Goal: Task Accomplishment & Management: Manage account settings

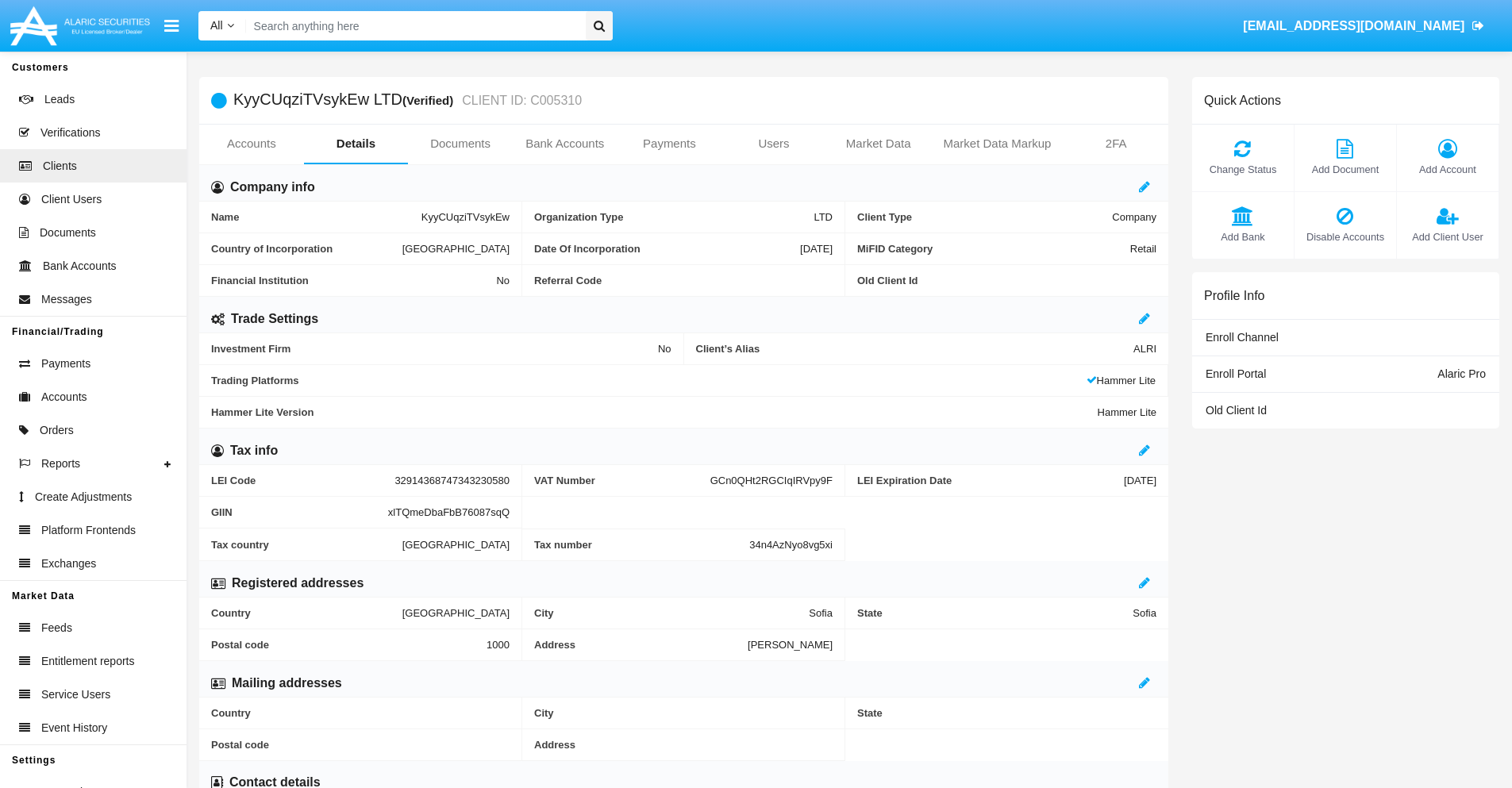
click at [1447, 169] on span "Add Account" at bounding box center [1448, 169] width 85 height 15
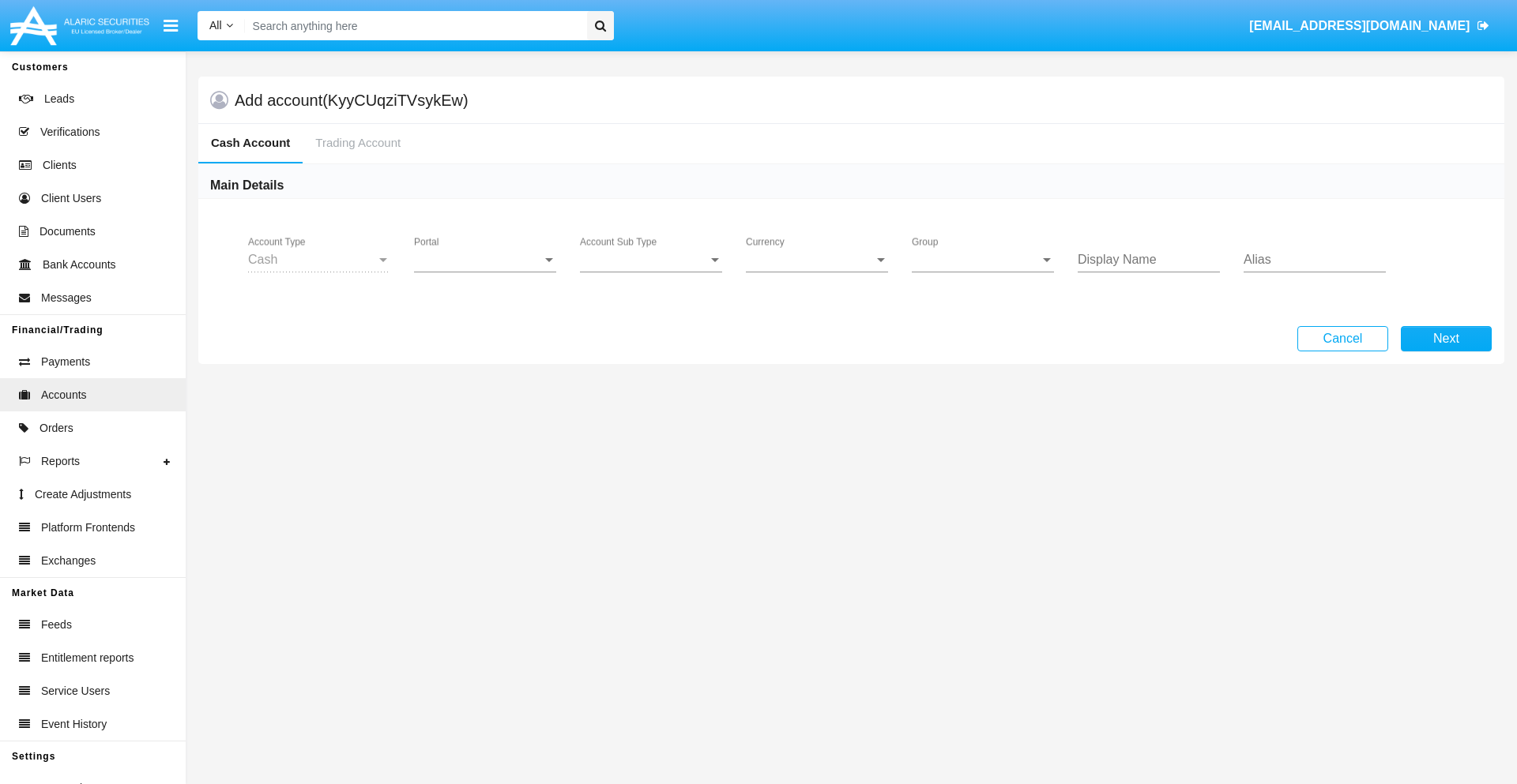
click at [485, 260] on span "Portal" at bounding box center [478, 260] width 128 height 14
click at [487, 272] on span "Alaric Pro" at bounding box center [487, 271] width 146 height 38
click at [651, 260] on span "Account Sub Type" at bounding box center [644, 260] width 128 height 14
click at [651, 272] on span "Trading Cash" at bounding box center [650, 271] width 142 height 38
click at [983, 260] on span "Group" at bounding box center [976, 260] width 128 height 14
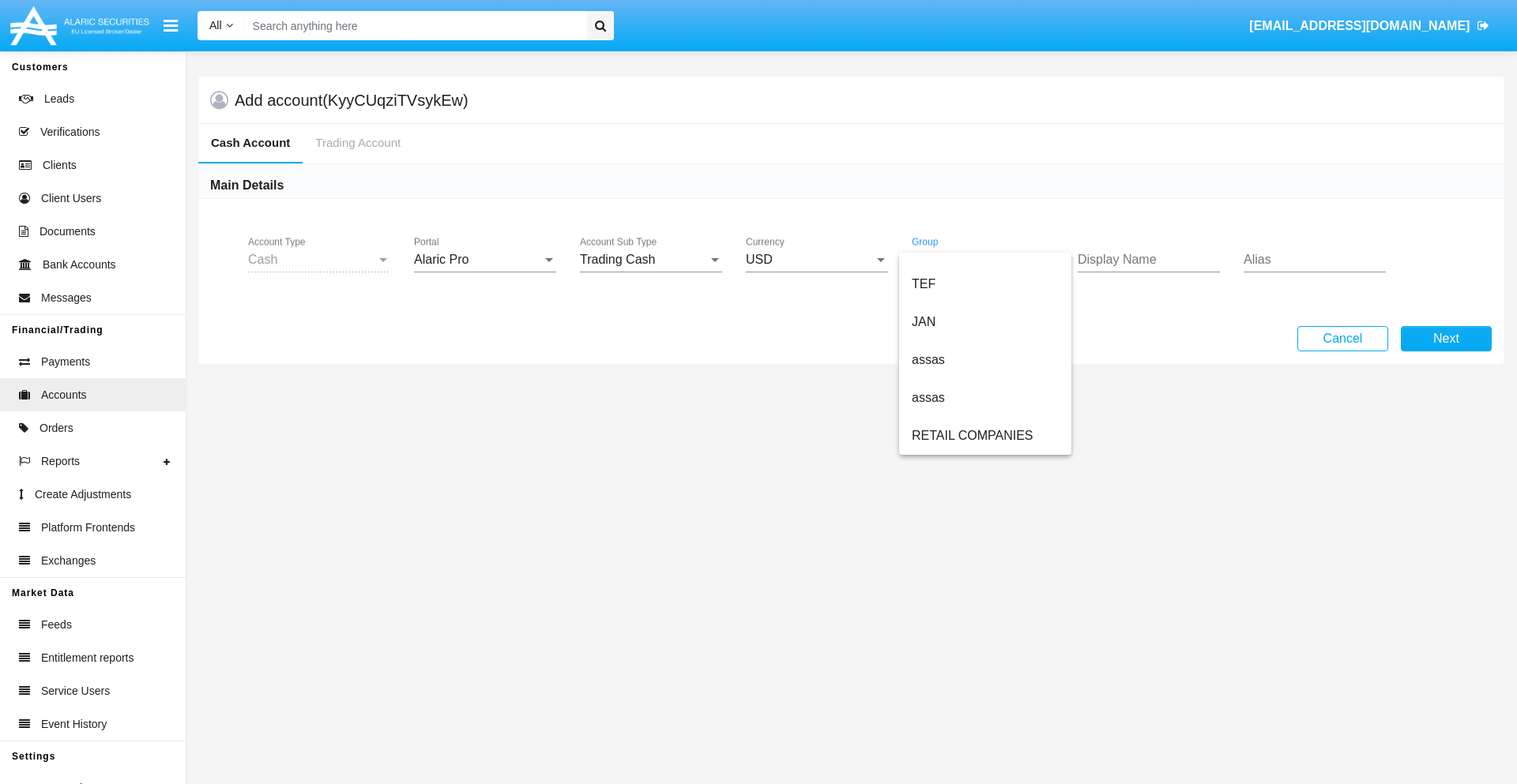
scroll to position [366, 0]
click at [985, 436] on span "ALARIC test" at bounding box center [985, 435] width 147 height 38
type input "indigo"
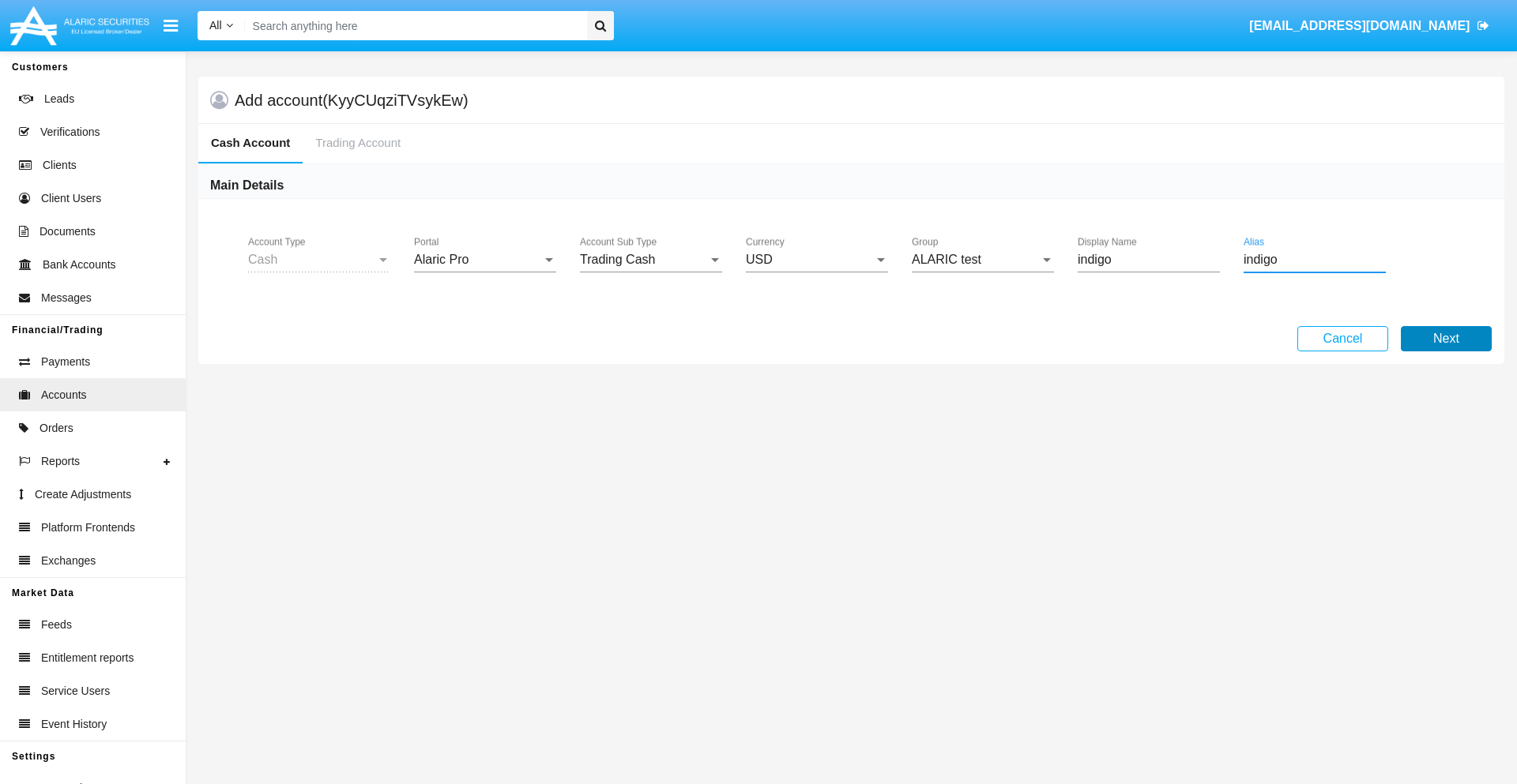
click at [1446, 339] on button "Next" at bounding box center [1446, 339] width 91 height 26
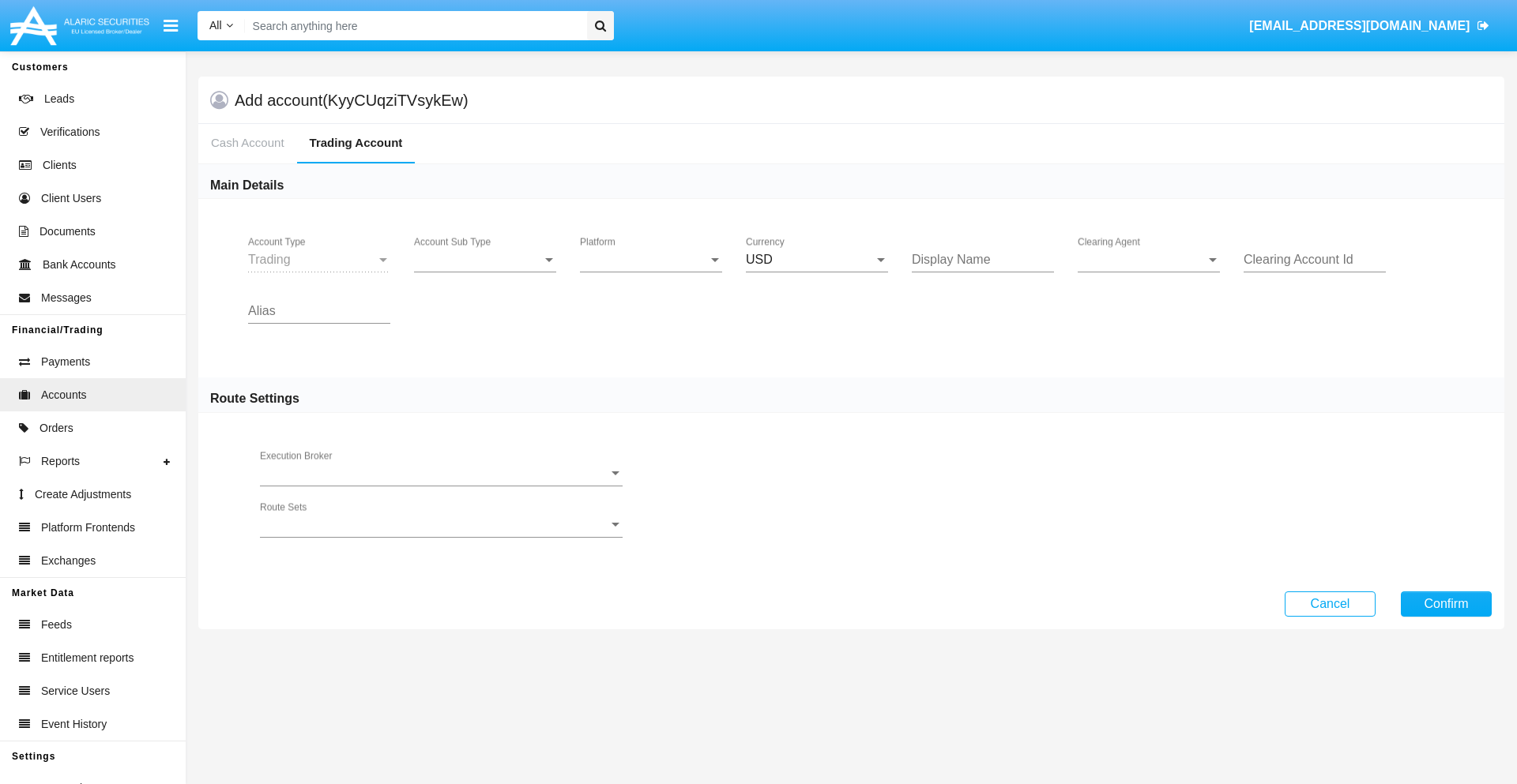
click at [485, 260] on span "Account Sub Type" at bounding box center [478, 260] width 128 height 14
click at [485, 272] on span "Trading" at bounding box center [484, 271] width 142 height 38
click at [651, 260] on span "Platform" at bounding box center [644, 260] width 128 height 14
click at [651, 272] on span "Hammer Lite" at bounding box center [638, 271] width 117 height 38
click at [1149, 260] on span "Clearing Agent" at bounding box center [1142, 260] width 128 height 14
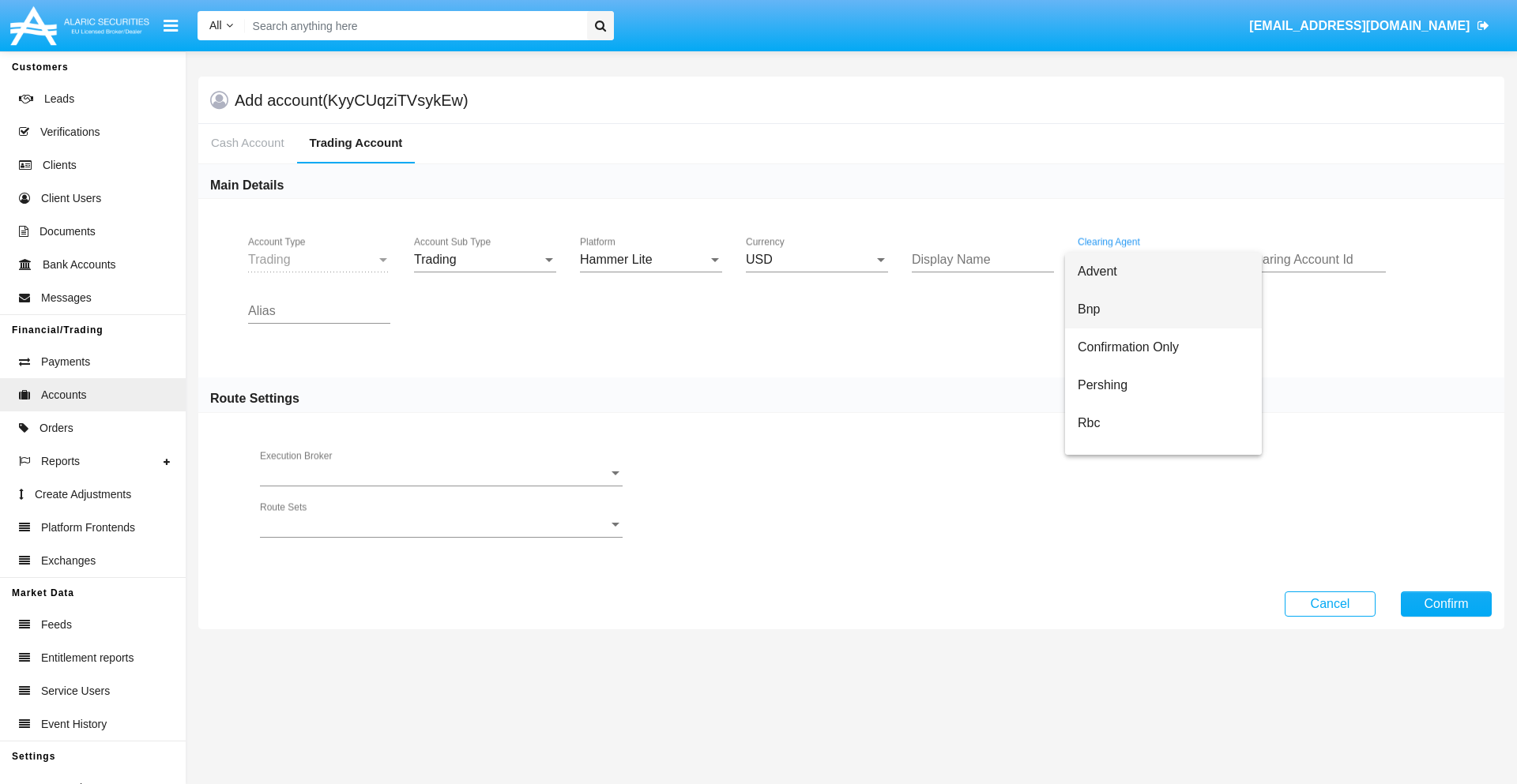
click at [1163, 309] on span "Bnp" at bounding box center [1163, 309] width 172 height 38
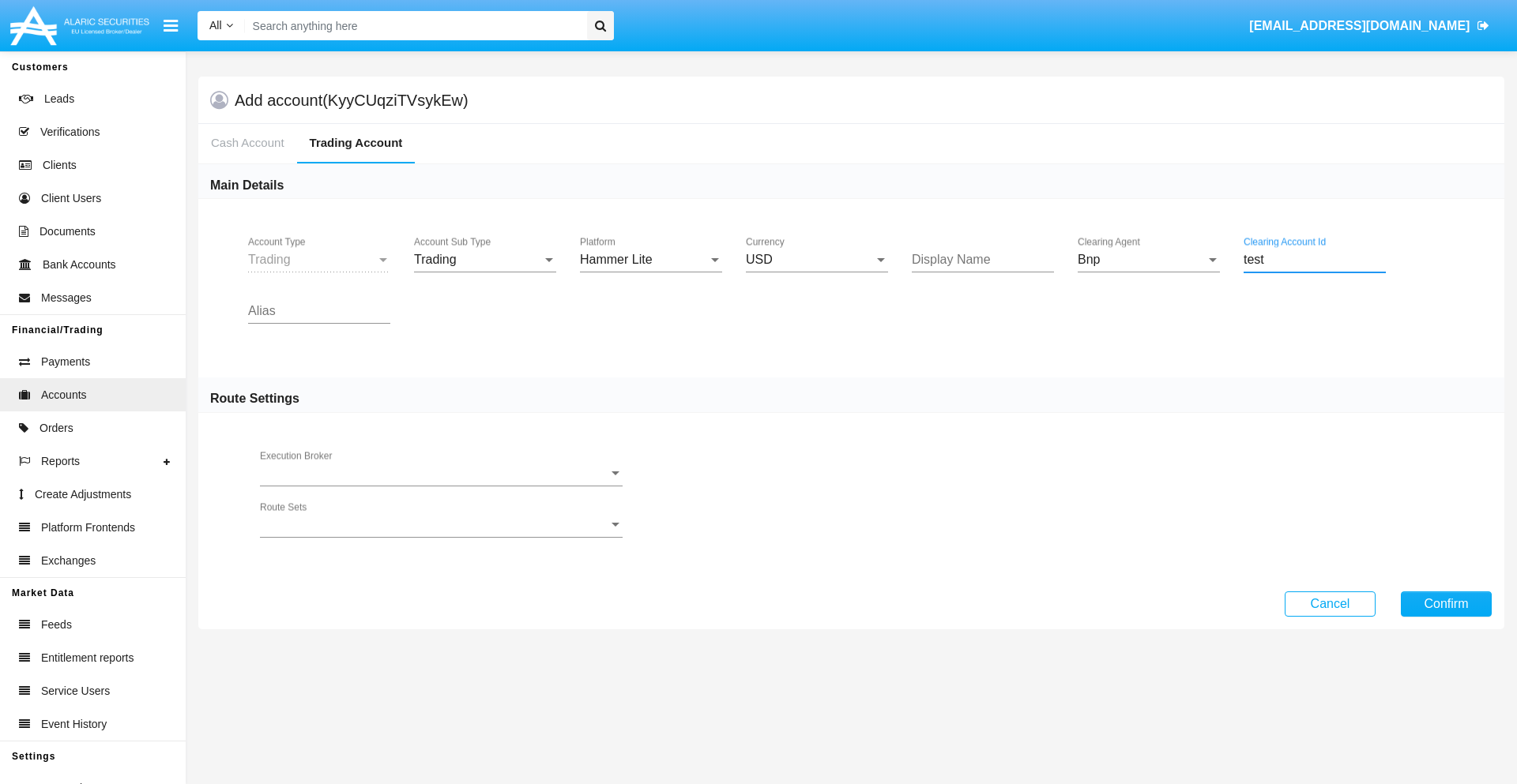
type input "test"
type input "green"
type input "plum"
click at [1446, 604] on button "Confirm" at bounding box center [1446, 604] width 91 height 26
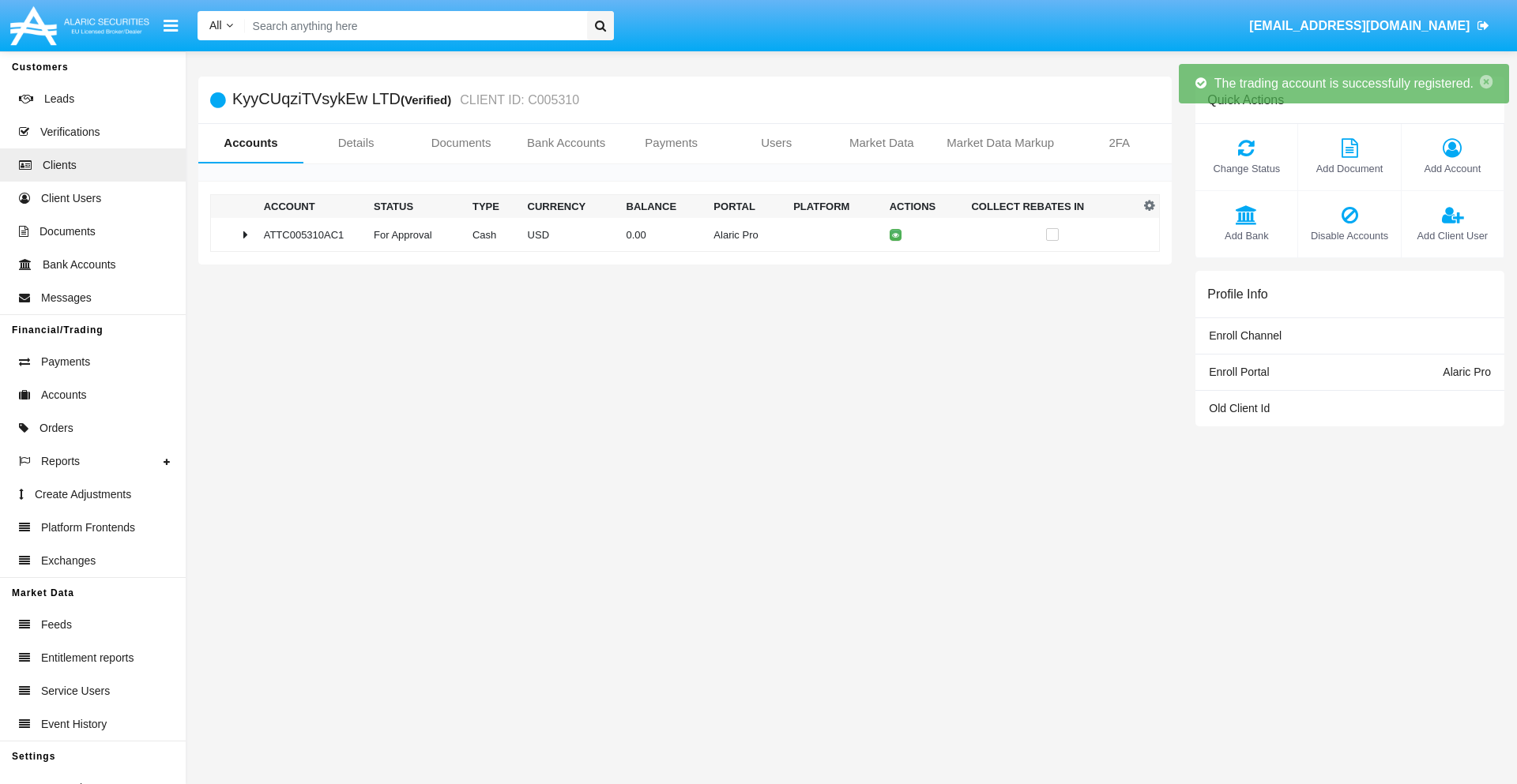
click at [678, 235] on td "0.00" at bounding box center [663, 235] width 87 height 34
click at [896, 235] on icon at bounding box center [899, 235] width 7 height 7
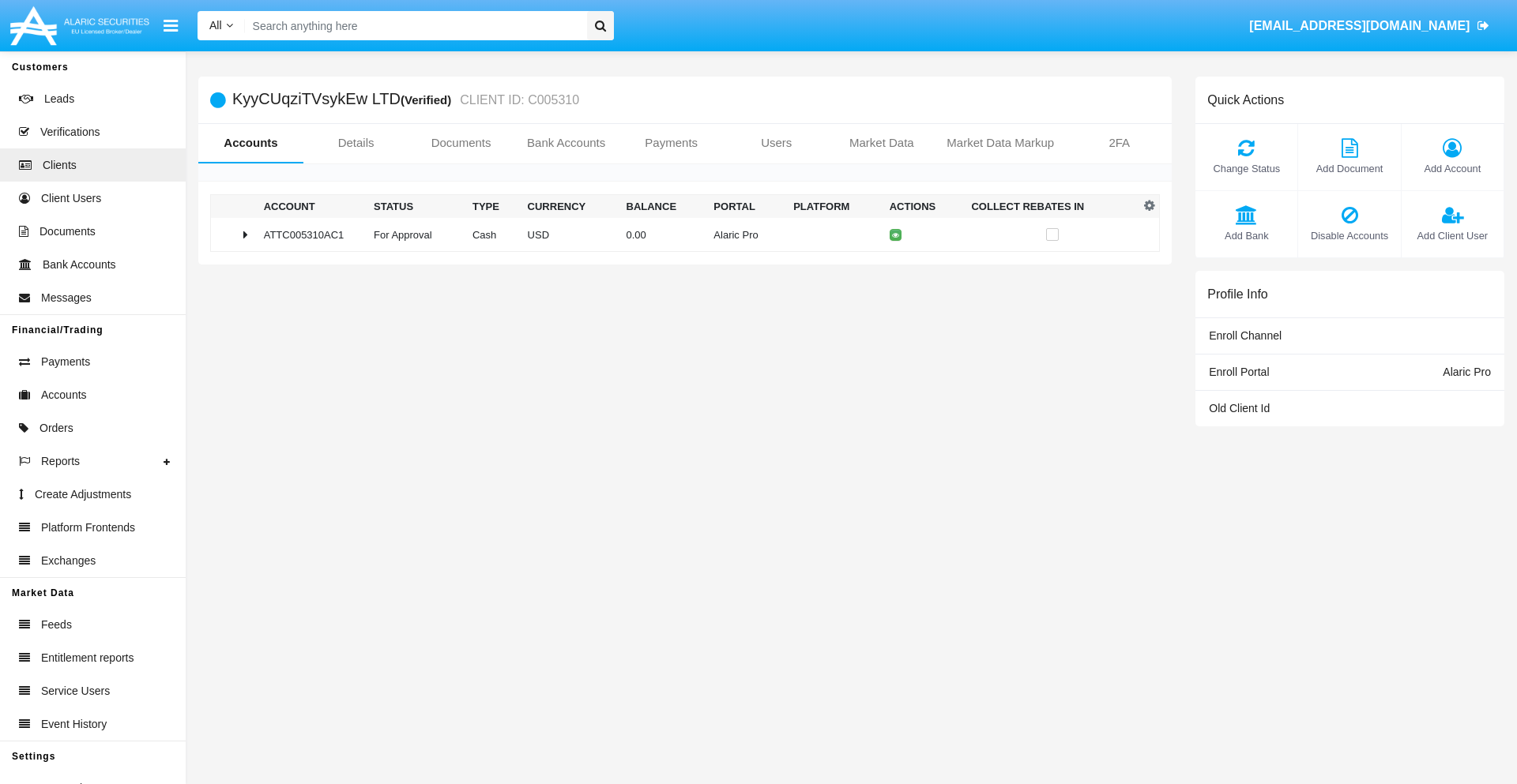
click at [678, 235] on td "0.00" at bounding box center [663, 235] width 87 height 34
click at [896, 268] on icon at bounding box center [899, 268] width 7 height 7
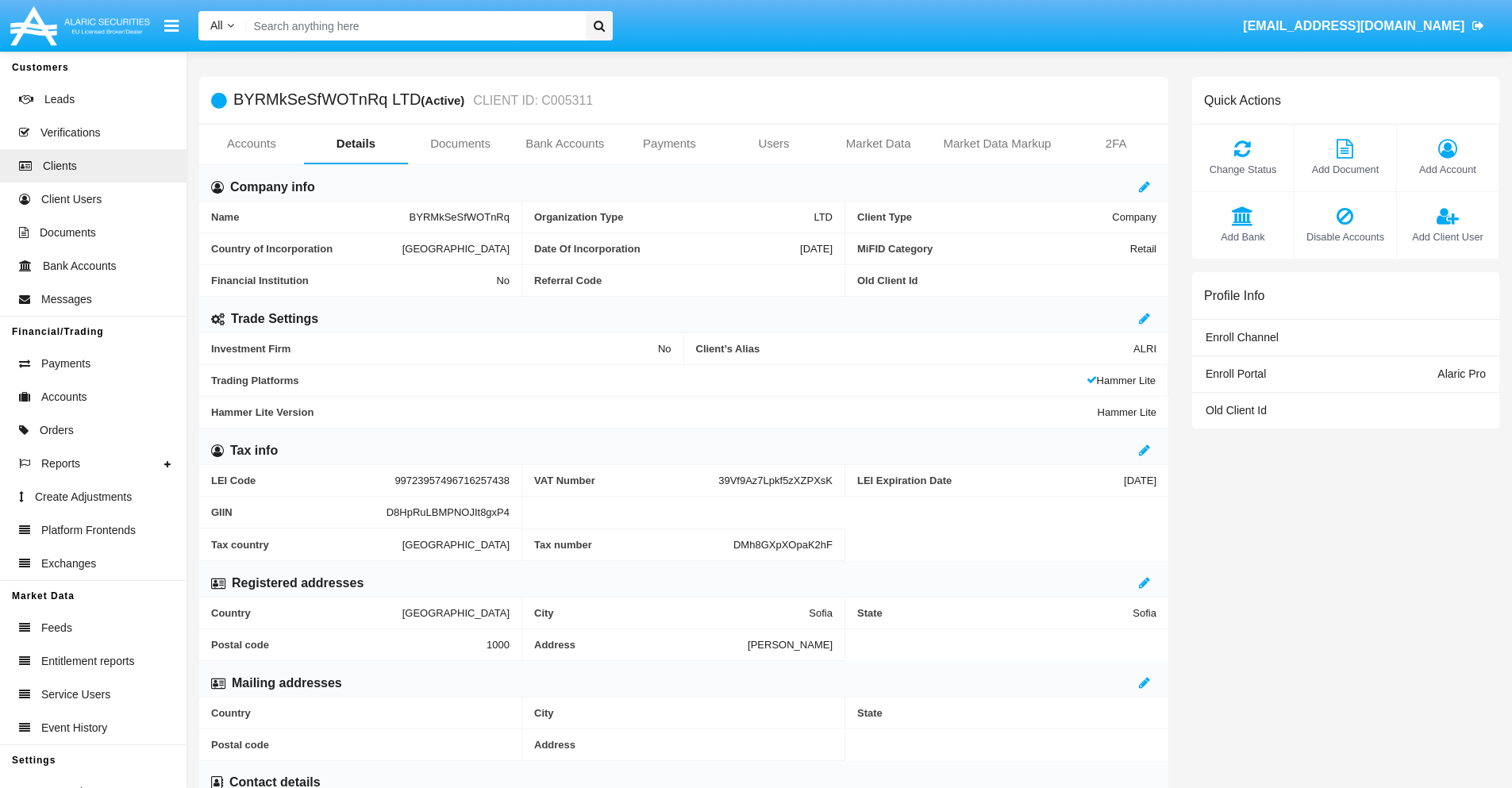
click at [251, 143] on link "Accounts" at bounding box center [251, 143] width 105 height 38
click at [1447, 169] on span "Add Account" at bounding box center [1448, 169] width 85 height 15
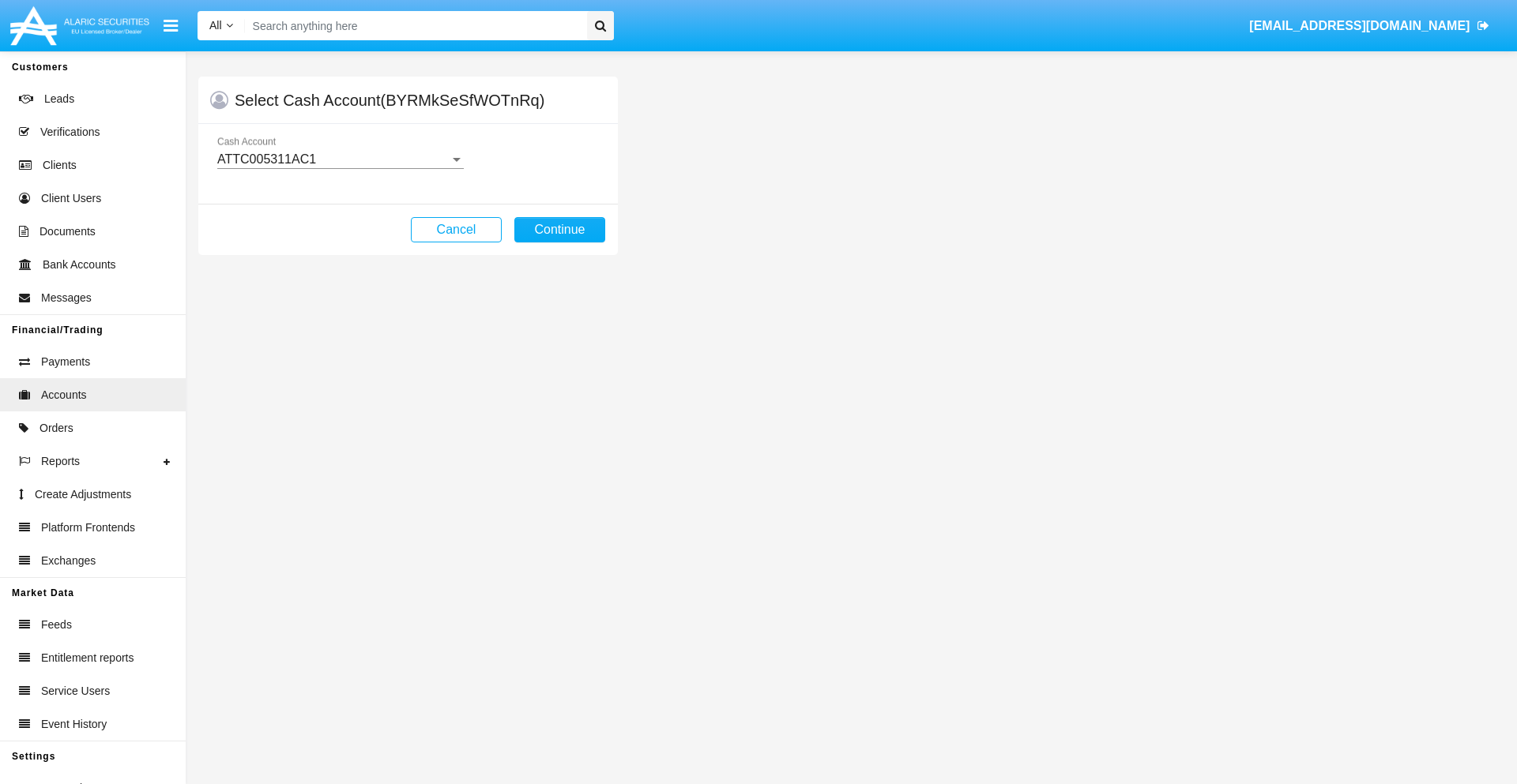
click at [340, 160] on div "ATTC005311AC1" at bounding box center [334, 160] width 233 height 14
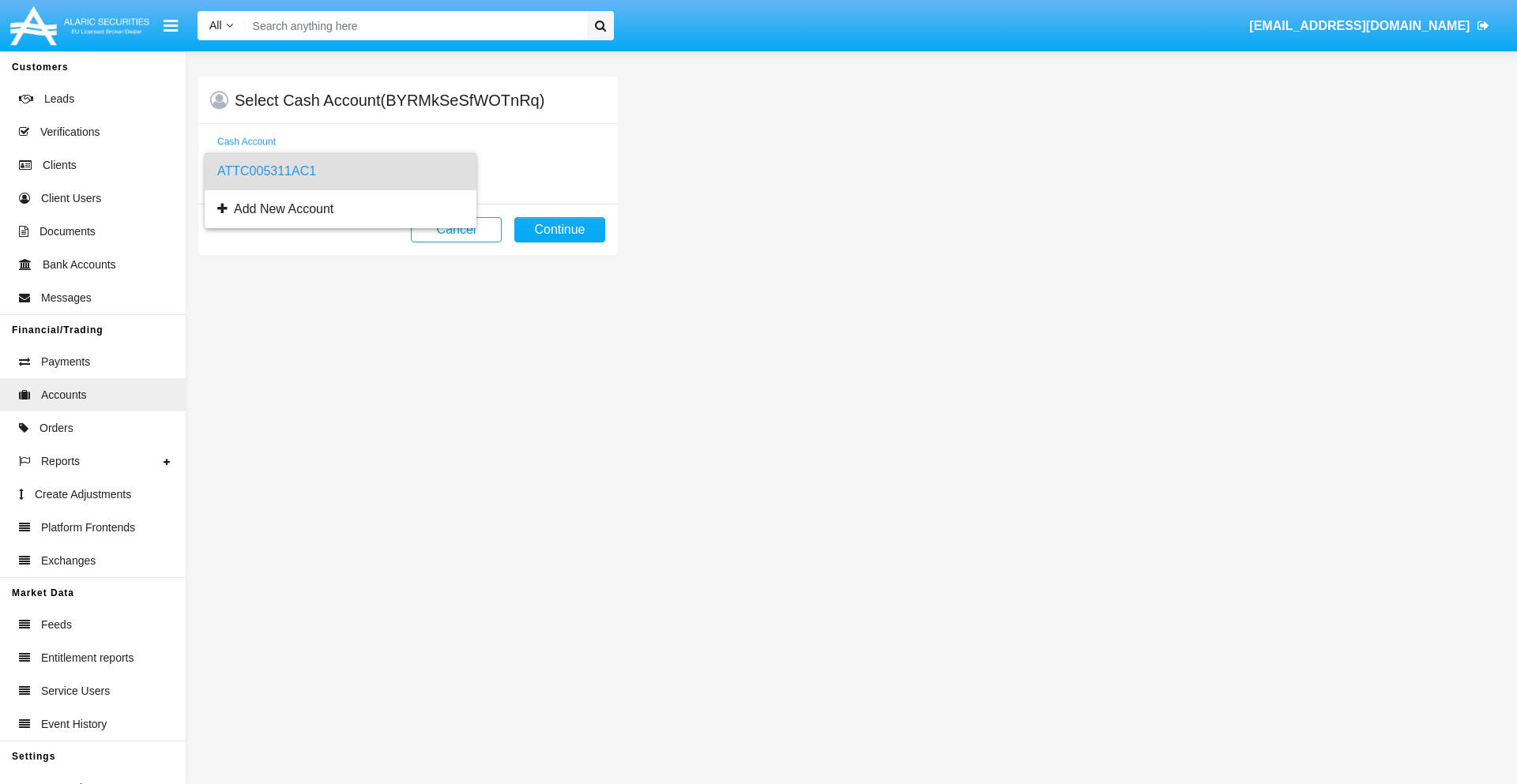
click at [340, 172] on span "ATTC005311AC1" at bounding box center [340, 171] width 246 height 38
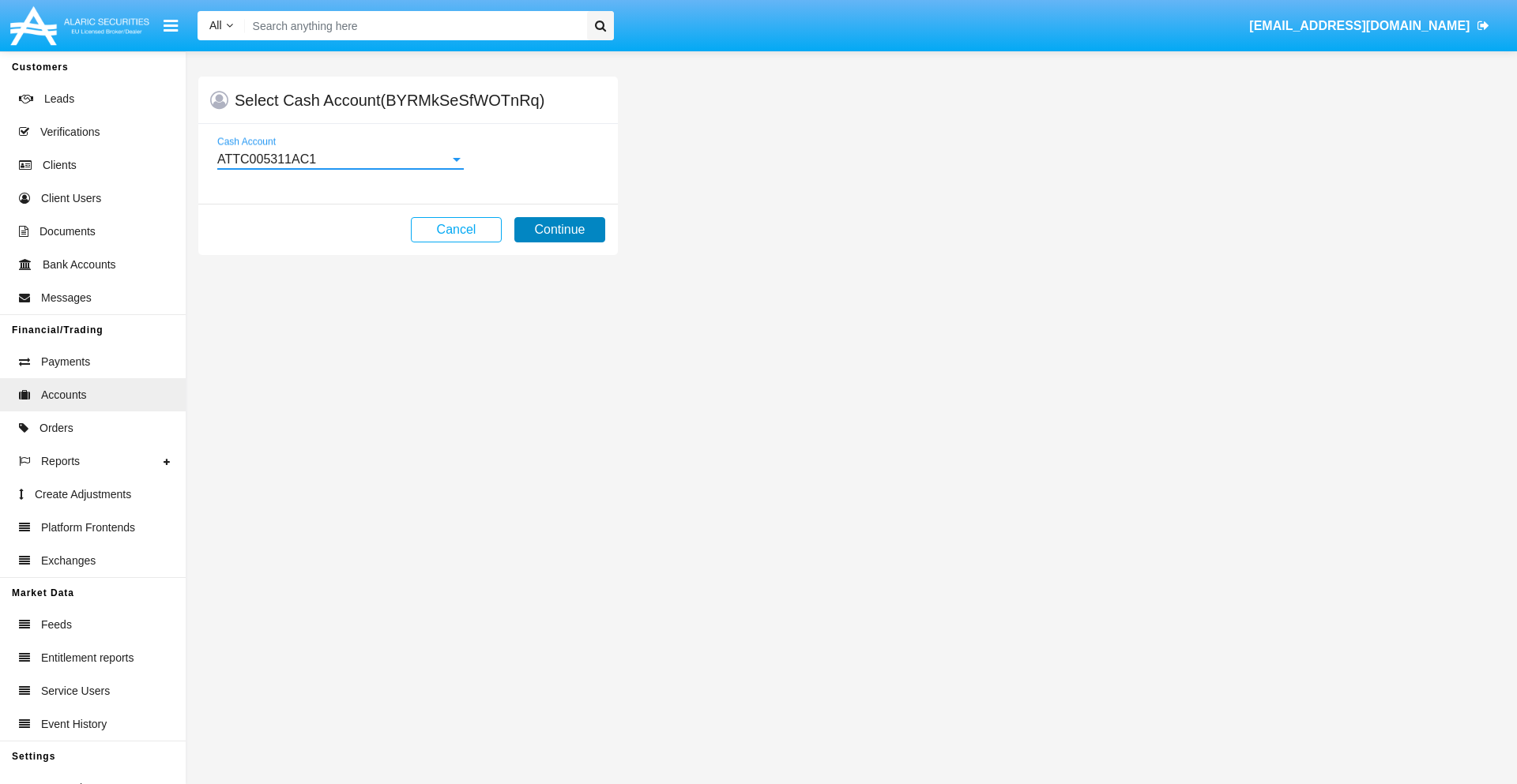
click at [560, 230] on button "Continue" at bounding box center [559, 230] width 91 height 26
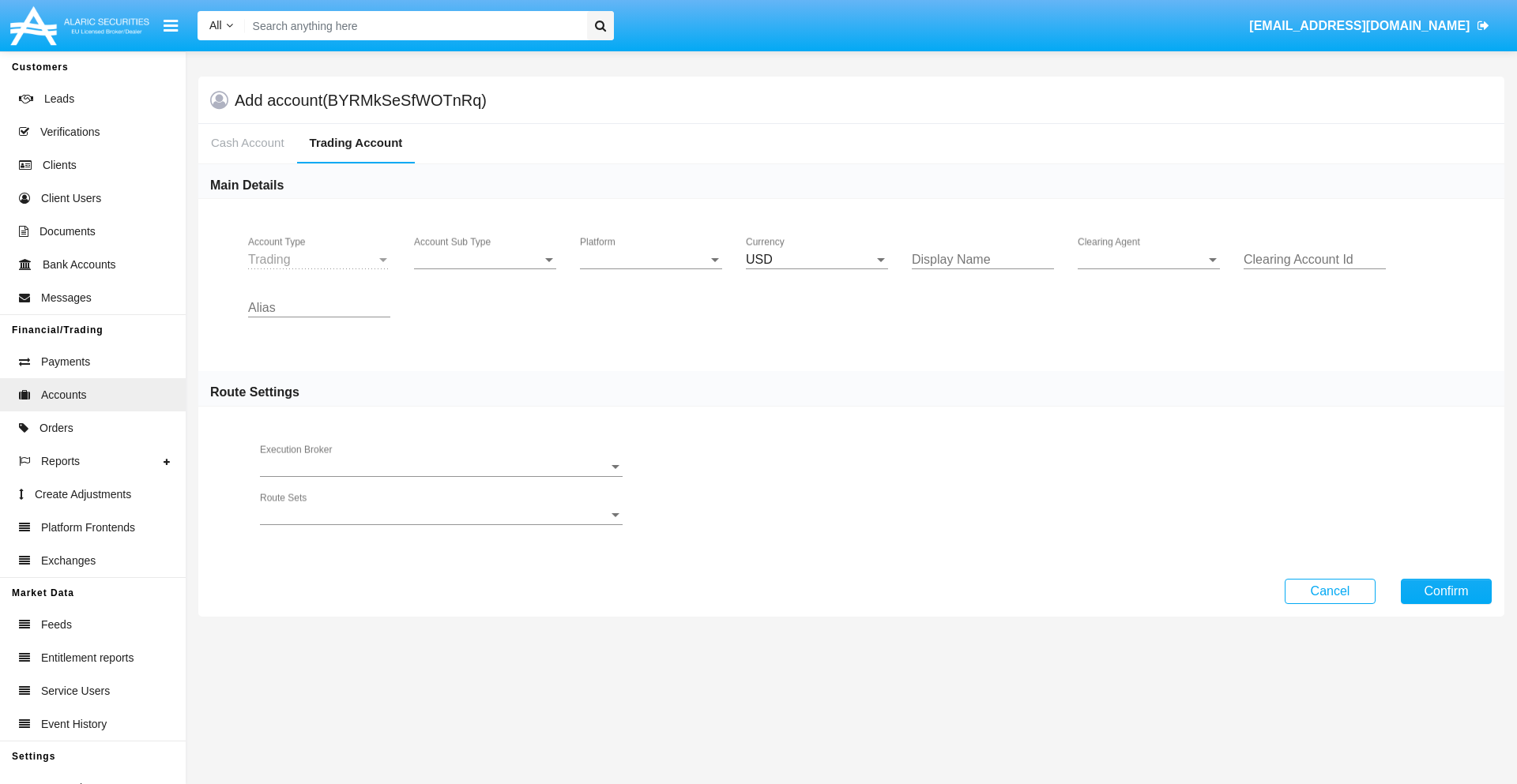
click at [485, 260] on span "Account Sub Type" at bounding box center [478, 260] width 128 height 14
click at [485, 272] on span "Trading" at bounding box center [484, 271] width 142 height 38
click at [651, 260] on span "Platform" at bounding box center [644, 260] width 128 height 14
click at [651, 272] on span "Hammer Lite" at bounding box center [650, 271] width 142 height 38
click at [1149, 260] on span "Clearing Agent" at bounding box center [1142, 260] width 128 height 14
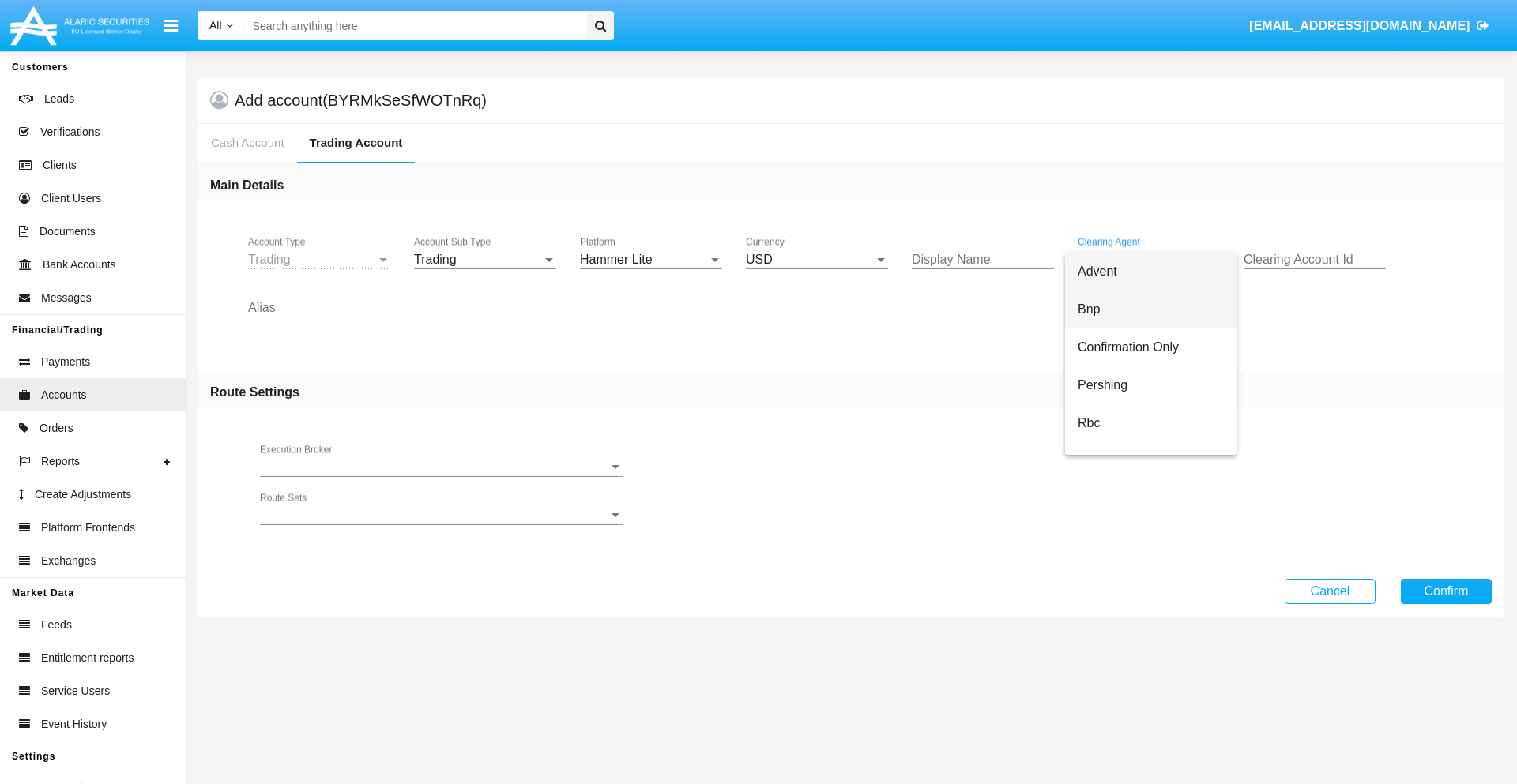
click at [1163, 309] on span "Bnp" at bounding box center [1151, 309] width 146 height 38
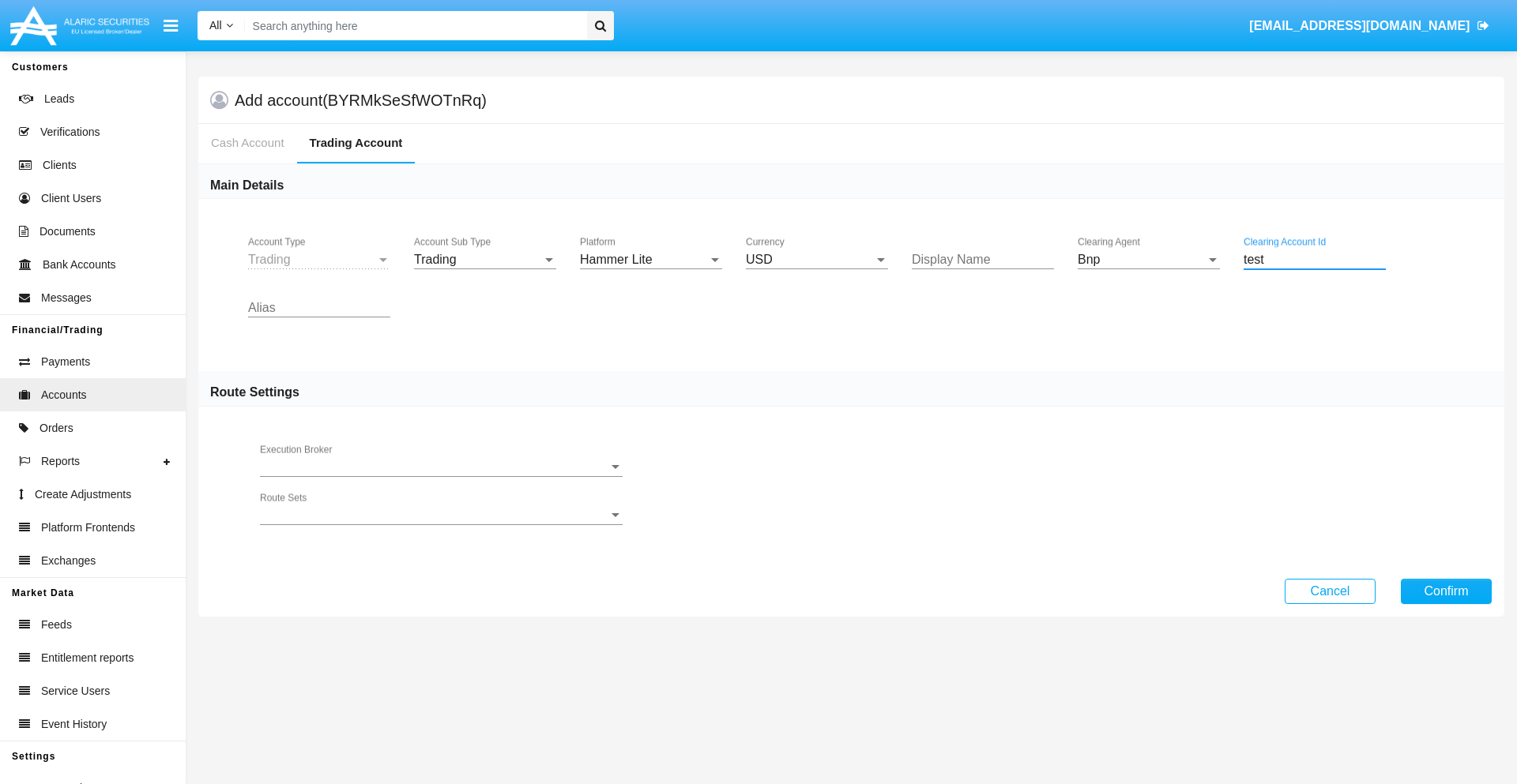
type input "test"
type input "blue"
type input "grey"
click at [1446, 591] on button "Confirm" at bounding box center [1446, 592] width 91 height 26
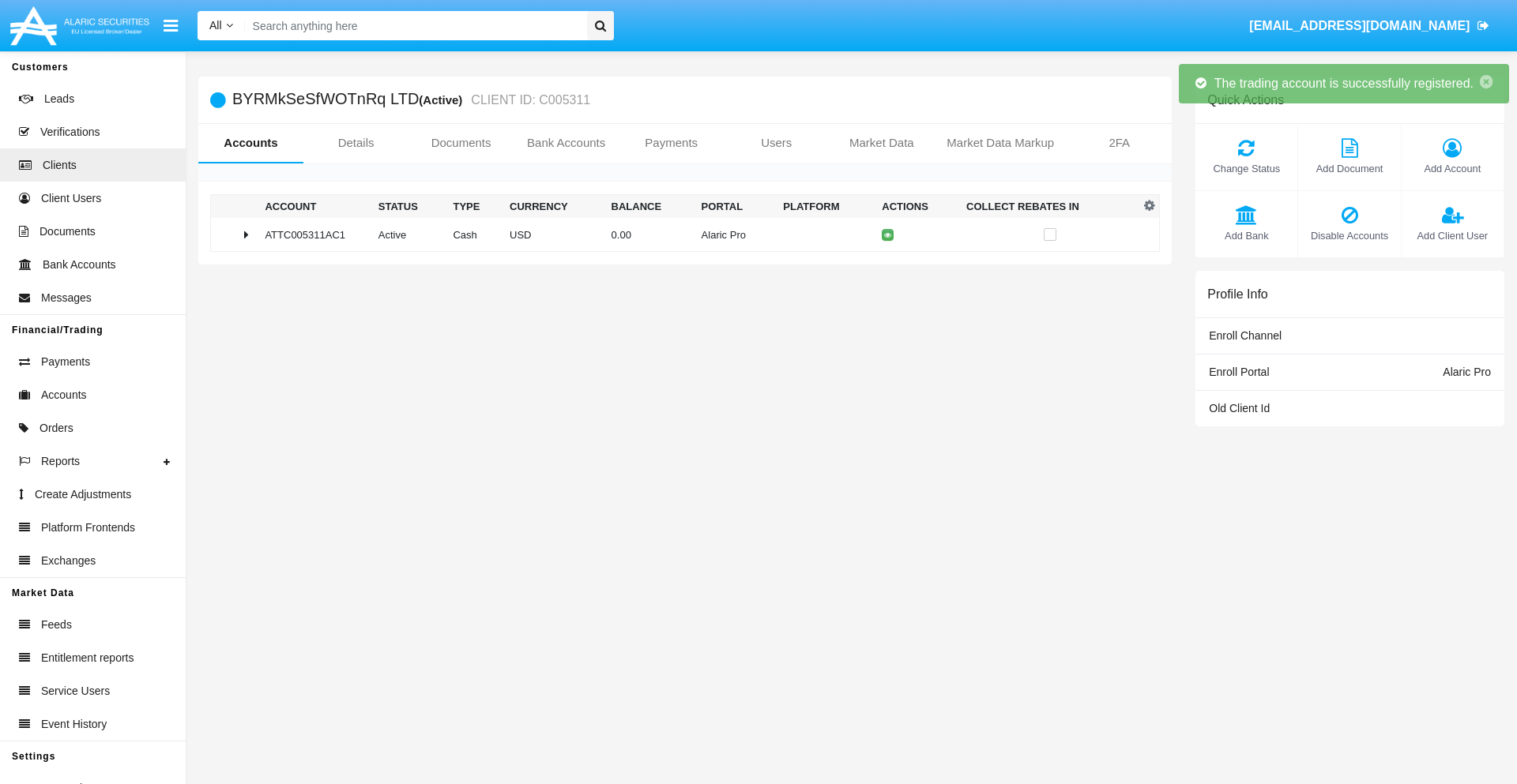
click at [678, 235] on td "0.00" at bounding box center [650, 235] width 90 height 34
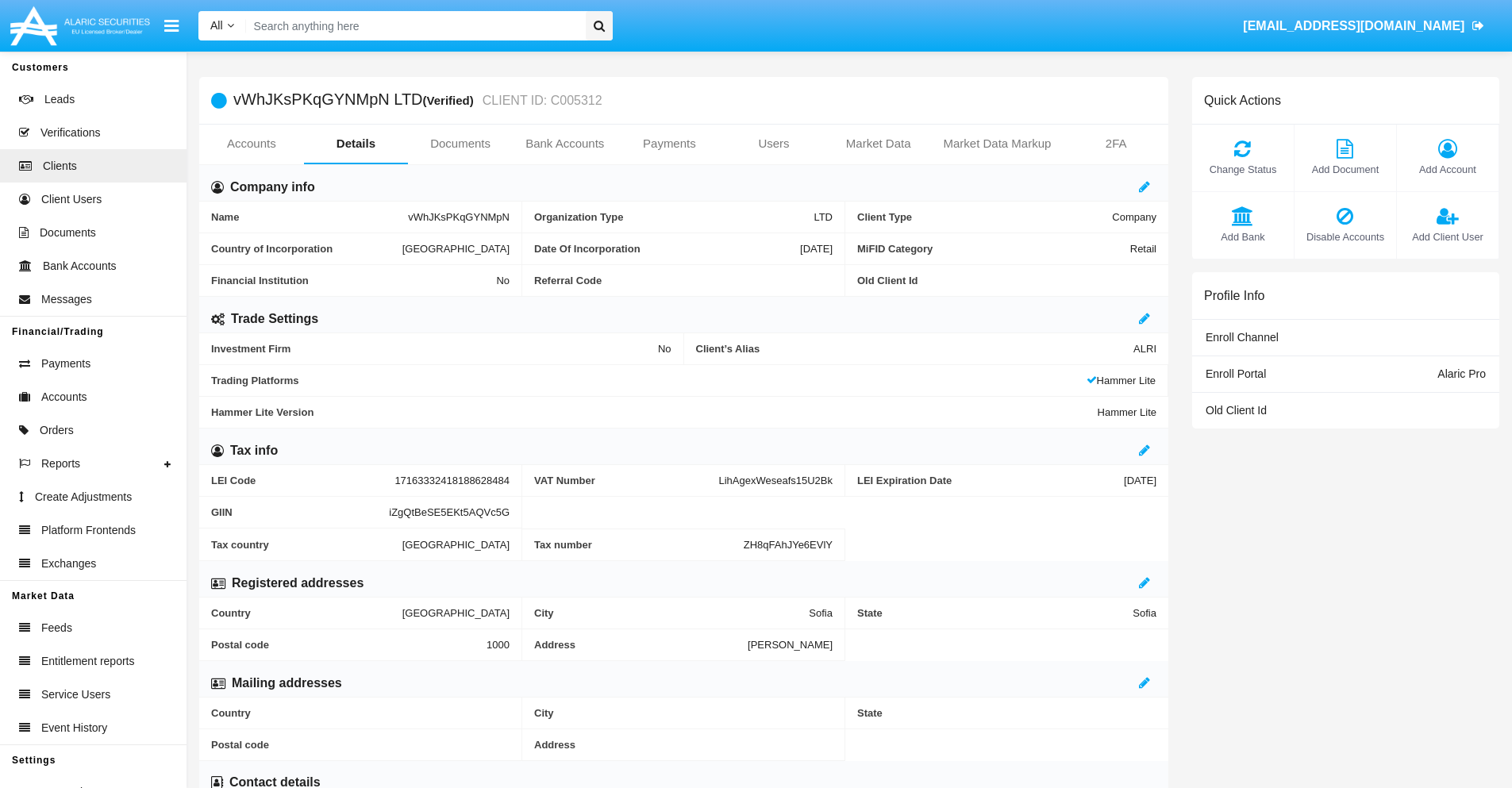
click at [251, 143] on link "Accounts" at bounding box center [251, 143] width 105 height 38
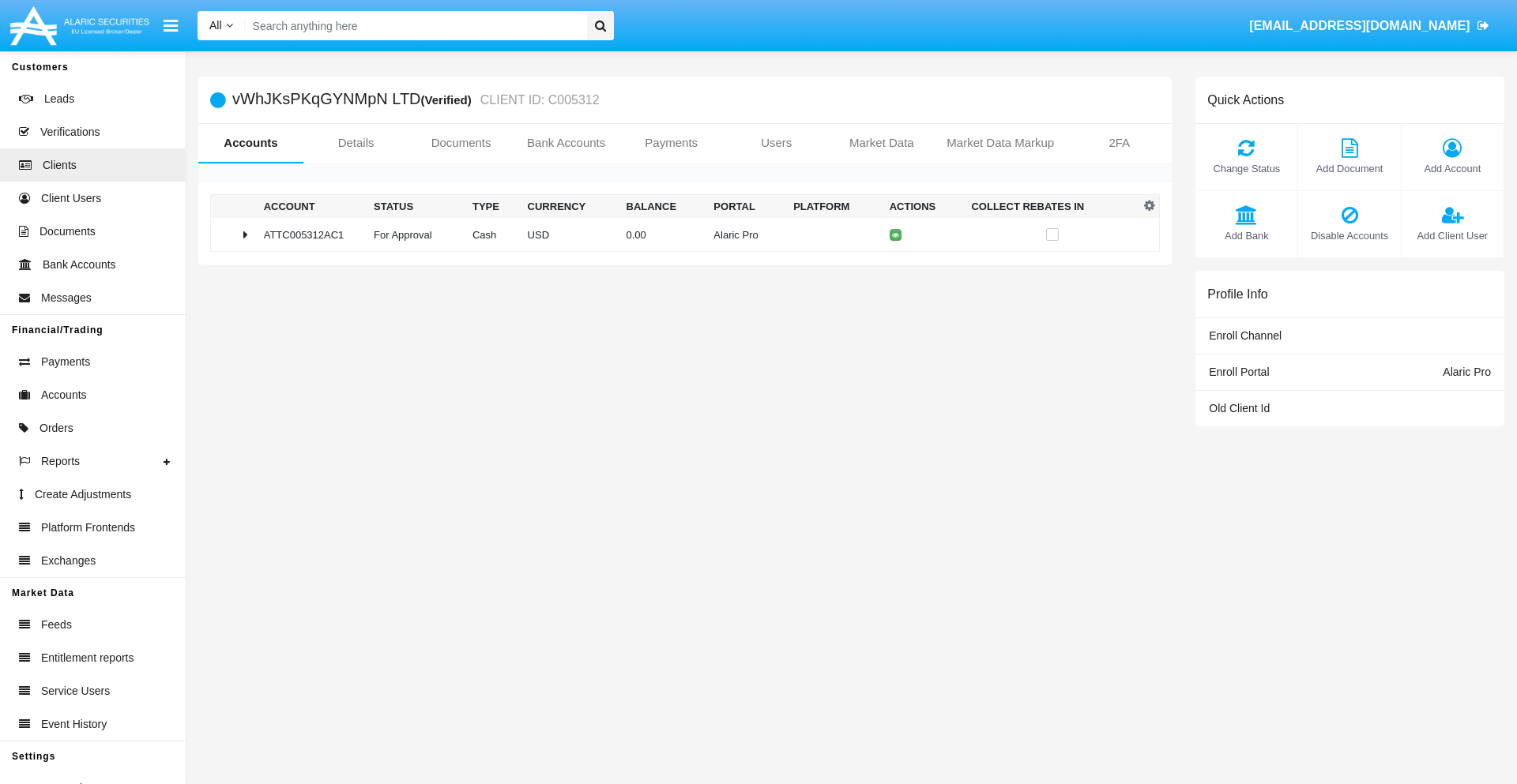
click at [1246, 168] on span "Change Status" at bounding box center [1246, 168] width 86 height 15
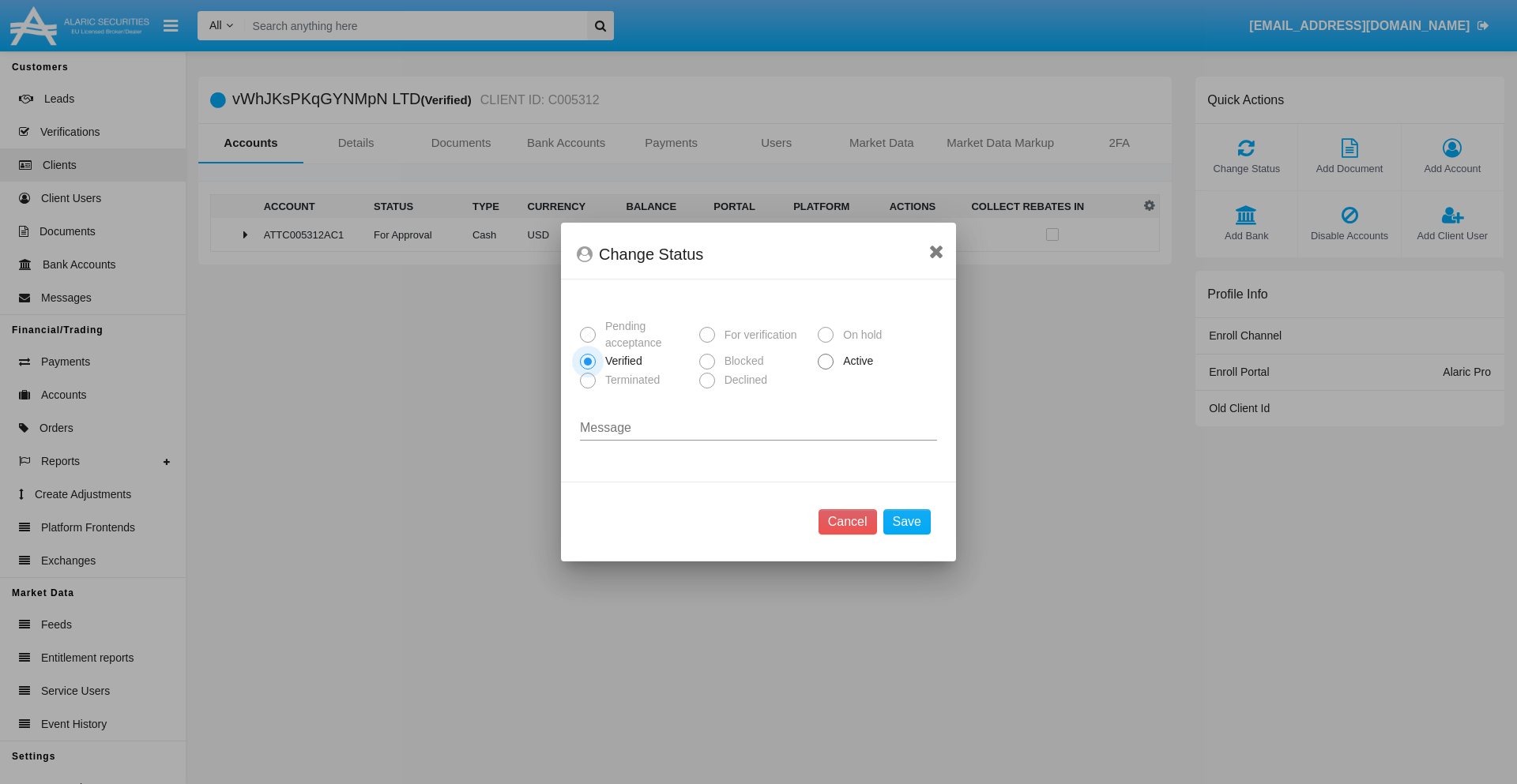
click at [855, 361] on span "Active" at bounding box center [855, 361] width 43 height 17
click at [826, 370] on input "Active" at bounding box center [825, 370] width 1 height 1
radio input "true"
click at [906, 522] on button "Save" at bounding box center [907, 523] width 47 height 26
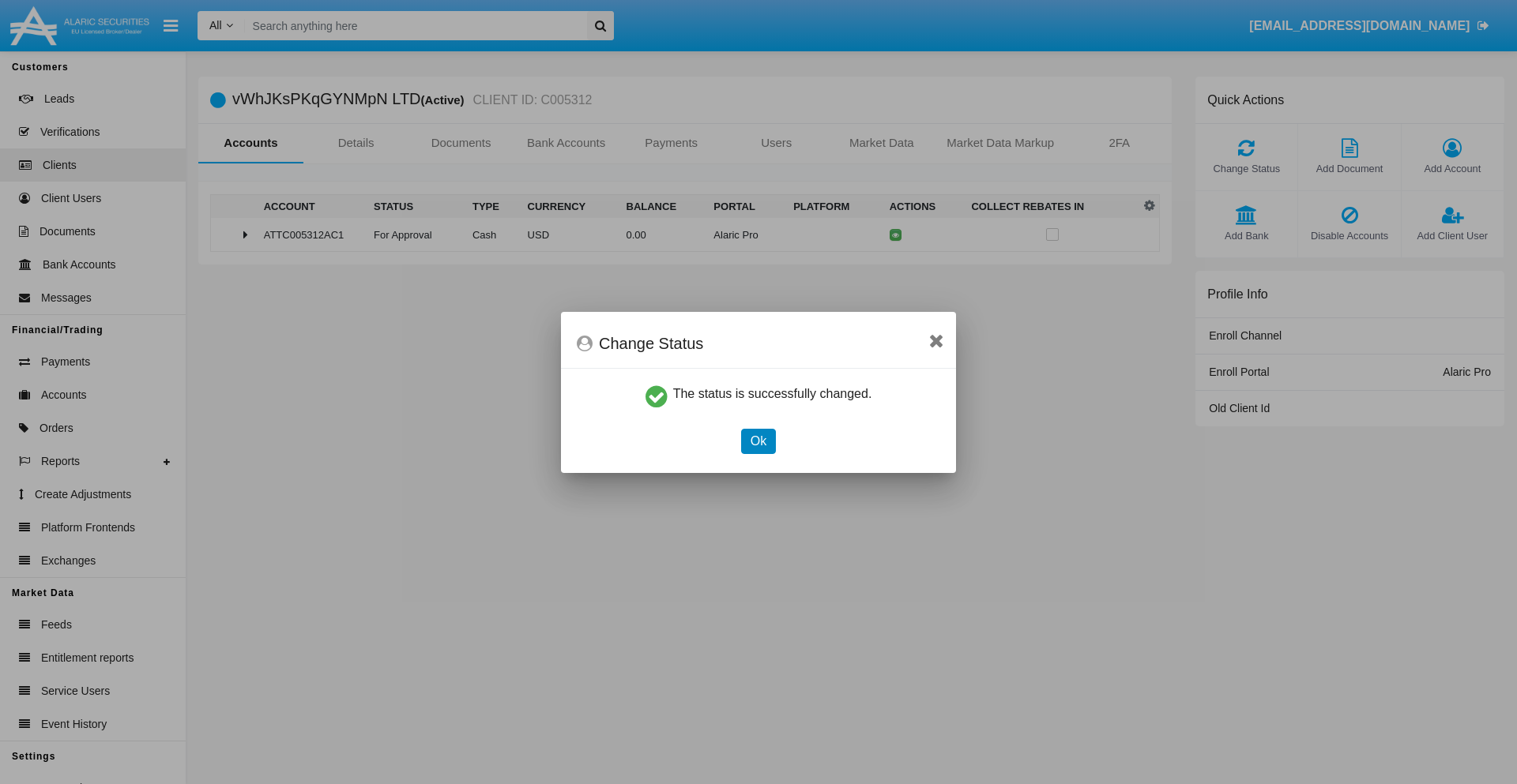
click at [758, 441] on button "Ok" at bounding box center [758, 442] width 34 height 26
